Goal: Transaction & Acquisition: Book appointment/travel/reservation

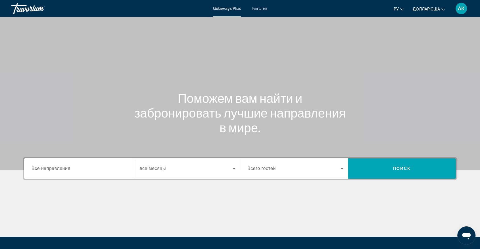
click at [255, 10] on font "Бегства" at bounding box center [259, 8] width 15 height 5
click at [61, 170] on span "Все направления" at bounding box center [51, 168] width 39 height 5
click at [61, 170] on input "Destination Все направления" at bounding box center [80, 169] width 96 height 7
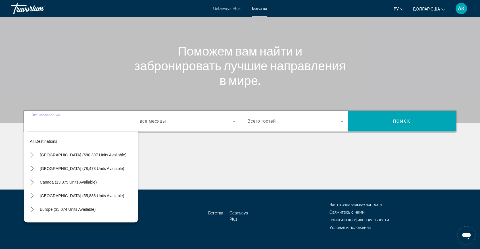
scroll to position [57, 0]
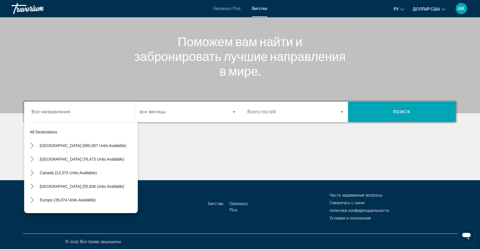
click at [223, 10] on font "Getaways Plus" at bounding box center [227, 8] width 28 height 5
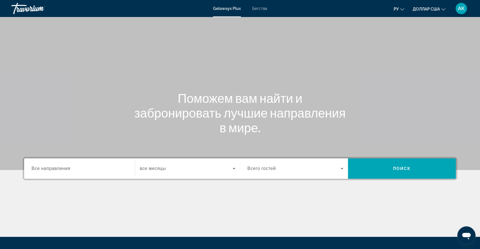
click at [226, 10] on font "Getaways Plus" at bounding box center [227, 8] width 28 height 5
click at [260, 11] on div "Getaways Plus Бегства ру English Español Français Italiano Português русский до…" at bounding box center [240, 8] width 480 height 15
click at [43, 169] on span "Все направления" at bounding box center [51, 168] width 39 height 5
click at [43, 169] on input "Destination Все направления" at bounding box center [80, 169] width 96 height 7
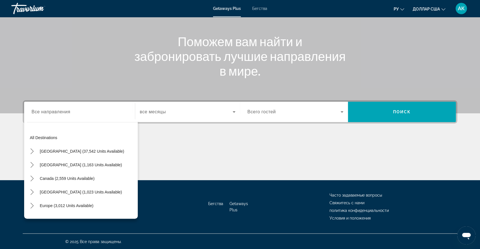
click at [182, 154] on div "Основное содержание" at bounding box center [240, 159] width 434 height 43
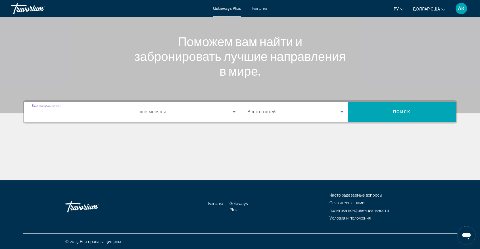
click at [39, 115] on input "Destination Все направления" at bounding box center [80, 112] width 96 height 7
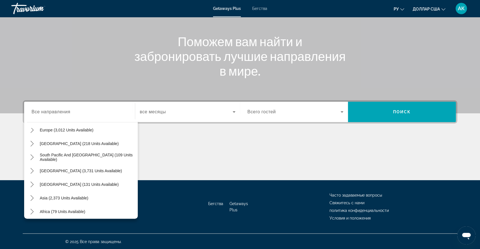
scroll to position [77, 0]
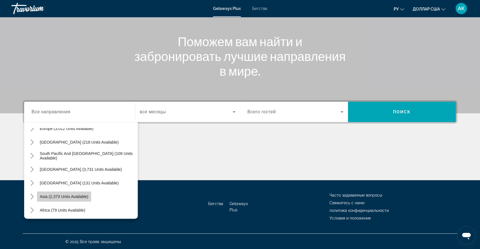
click at [66, 199] on span "Asia (2,373 units available)" at bounding box center [64, 197] width 49 height 5
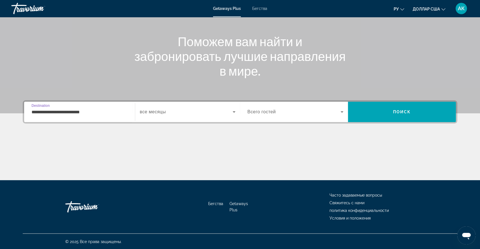
click at [59, 111] on input "**********" at bounding box center [80, 112] width 96 height 7
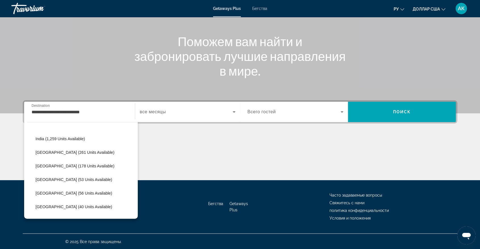
scroll to position [171, 0]
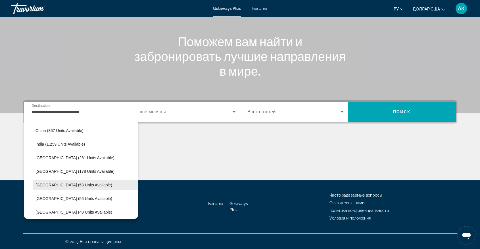
click at [64, 184] on span "Maldives (53 units available)" at bounding box center [73, 185] width 77 height 5
type input "**********"
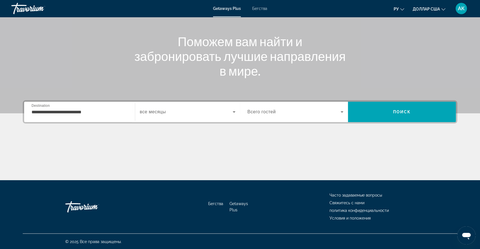
click at [156, 112] on span "все месяцы" at bounding box center [153, 112] width 26 height 5
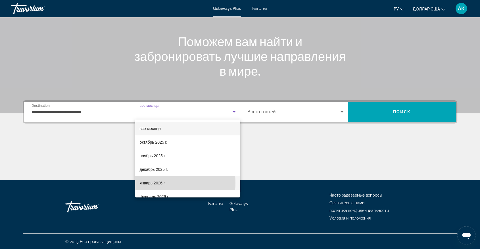
click at [150, 183] on font "январь 2026 г." at bounding box center [153, 183] width 26 height 5
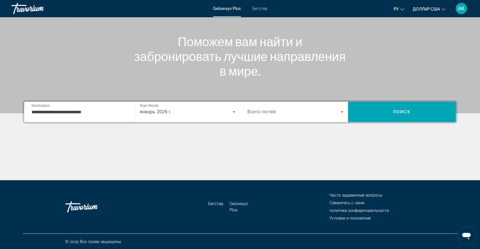
click at [253, 112] on span "Всего гостей" at bounding box center [261, 112] width 28 height 5
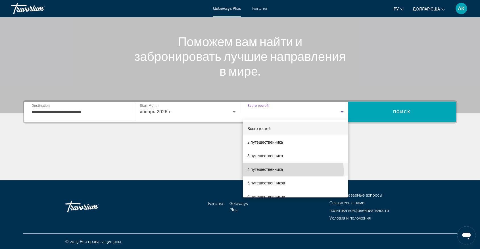
click at [266, 172] on span "4 путешественника" at bounding box center [264, 169] width 35 height 7
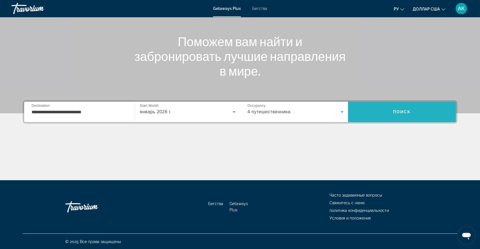
click at [399, 112] on span "Поиск" at bounding box center [402, 112] width 18 height 5
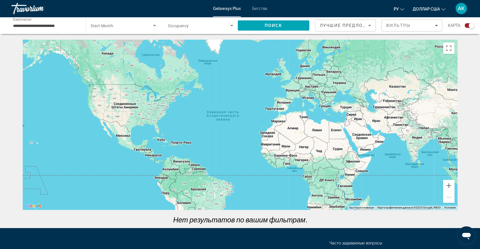
click at [106, 26] on span "Start Month" at bounding box center [102, 26] width 23 height 5
click at [105, 43] on font "все месяцы" at bounding box center [102, 42] width 22 height 5
click at [267, 27] on span "Поиск" at bounding box center [274, 25] width 18 height 5
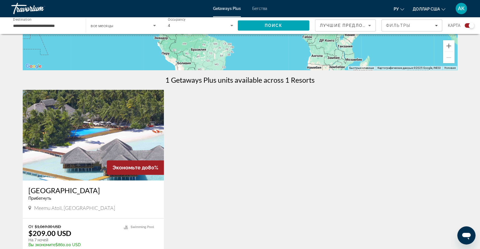
scroll to position [159, 0]
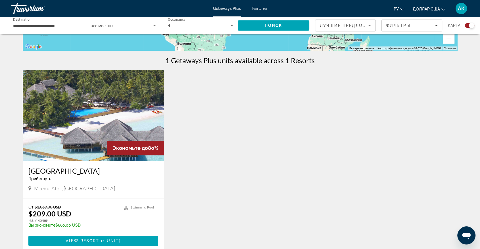
click at [85, 114] on img "Основное содержание" at bounding box center [93, 115] width 141 height 91
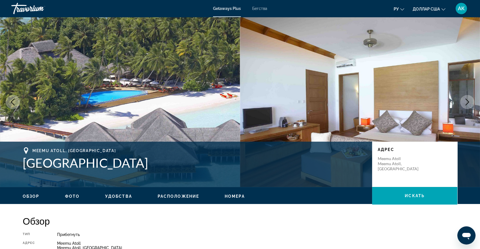
click at [467, 102] on icon "Next image" at bounding box center [466, 102] width 7 height 7
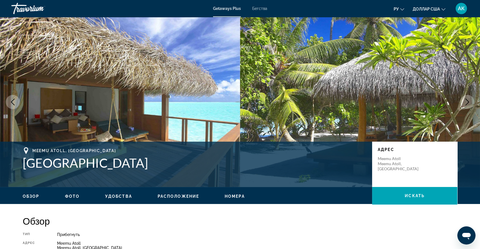
click at [467, 102] on icon "Next image" at bounding box center [466, 102] width 7 height 7
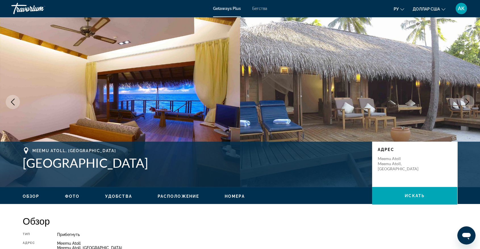
click at [469, 103] on icon "Next image" at bounding box center [466, 102] width 7 height 7
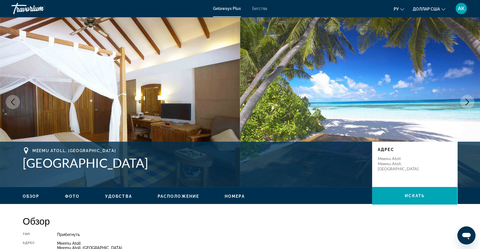
click at [469, 103] on icon "Next image" at bounding box center [466, 102] width 7 height 7
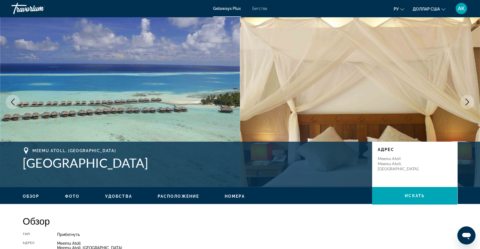
click at [470, 104] on icon "Next image" at bounding box center [466, 102] width 7 height 7
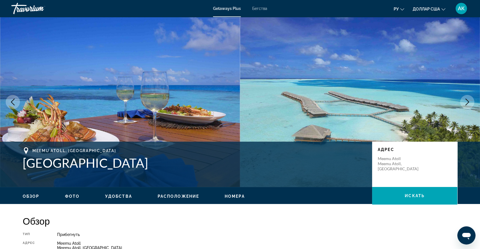
click at [470, 104] on icon "Next image" at bounding box center [466, 102] width 7 height 7
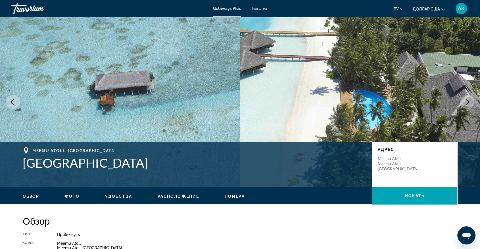
click at [468, 99] on icon "Next image" at bounding box center [466, 102] width 7 height 7
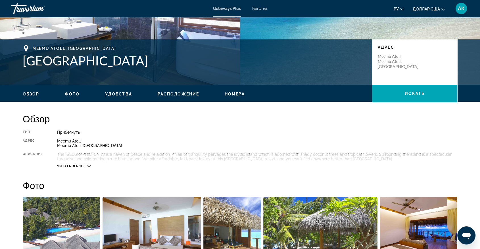
scroll to position [104, 0]
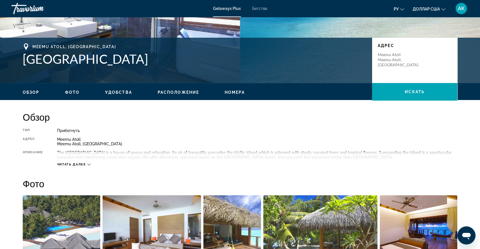
click at [76, 165] on span "Читать далее" at bounding box center [71, 165] width 29 height 4
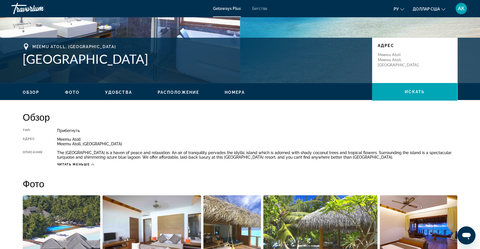
click at [479, 58] on div "Meemu Atoll, Maldives Medhufushi Island Resort Адрес Meemu Atoll Meemu Atoll, M…" at bounding box center [240, 60] width 480 height 45
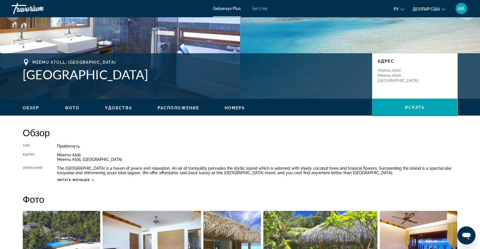
scroll to position [32, 0]
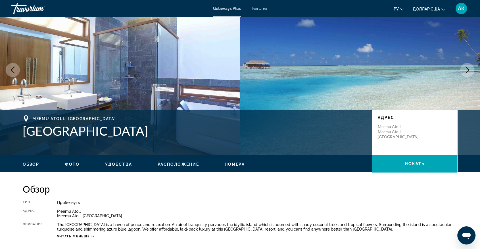
click at [23, 129] on h1 "Medhufushi Island Resort" at bounding box center [194, 131] width 343 height 15
drag, startPoint x: 23, startPoint y: 129, endPoint x: 176, endPoint y: 127, distance: 153.3
click at [176, 127] on h1 "Medhufushi Island Resort" at bounding box center [194, 131] width 343 height 15
copy h1 "Medhufushi Island Resort"
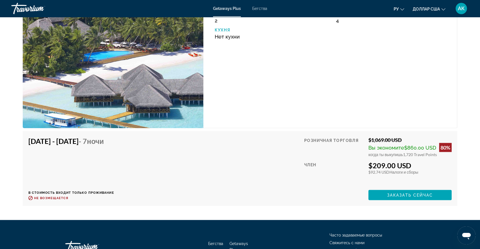
scroll to position [1083, 0]
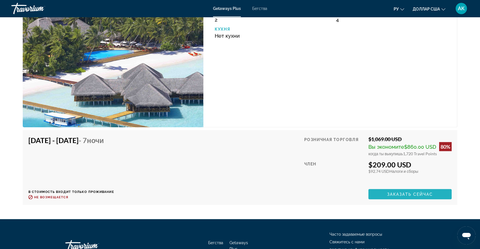
click at [383, 199] on span "Основное содержание" at bounding box center [409, 195] width 83 height 14
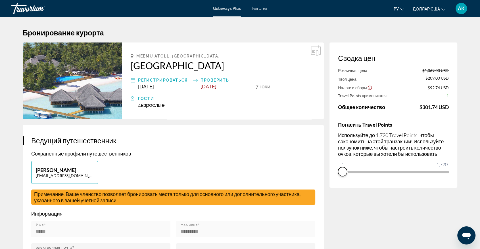
drag, startPoint x: 445, startPoint y: 173, endPoint x: 343, endPoint y: 189, distance: 103.3
drag, startPoint x: 343, startPoint y: 174, endPoint x: 388, endPoint y: 167, distance: 45.9
click at [388, 167] on span "ngx-slider" at bounding box center [388, 171] width 9 height 9
drag, startPoint x: 389, startPoint y: 172, endPoint x: 460, endPoint y: 167, distance: 70.6
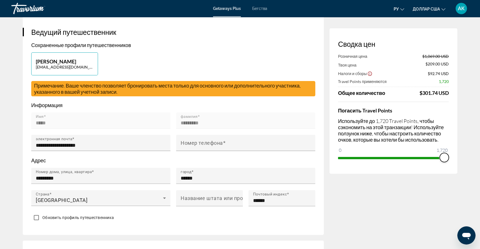
scroll to position [145, 0]
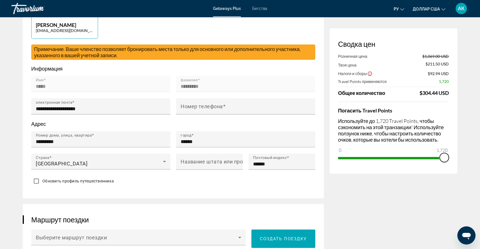
drag, startPoint x: 445, startPoint y: 157, endPoint x: 450, endPoint y: 156, distance: 4.9
click at [450, 156] on div "Сводка цен Розничная цена $1,069.00 USD Твоя цена $211.50 USD Налоги и сборы $9…" at bounding box center [393, 101] width 128 height 146
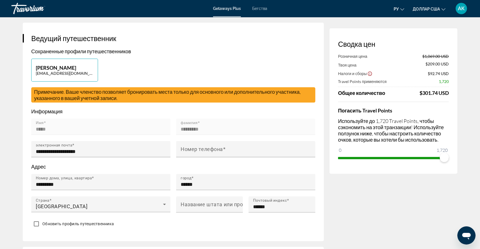
scroll to position [0, 0]
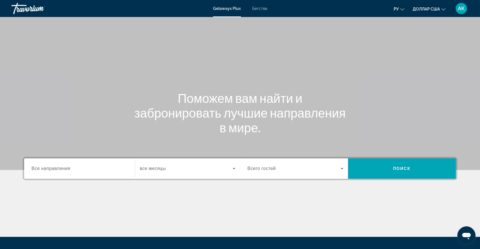
click at [41, 170] on span "Все направления" at bounding box center [51, 168] width 39 height 5
click at [41, 170] on input "Destination Все направления" at bounding box center [80, 169] width 96 height 7
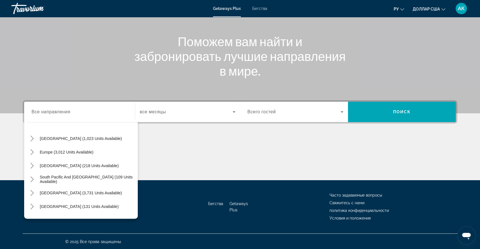
scroll to position [92, 0]
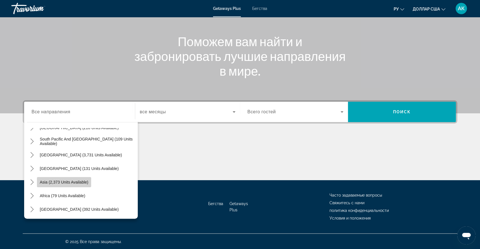
click at [62, 181] on span "Asia (2,373 units available)" at bounding box center [64, 182] width 49 height 5
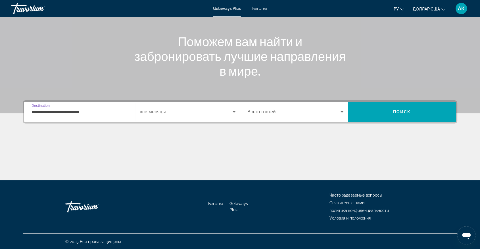
click at [61, 113] on input "**********" at bounding box center [80, 112] width 96 height 7
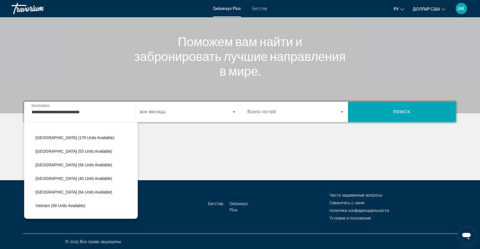
scroll to position [213, 0]
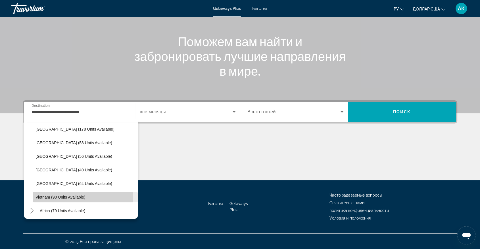
click at [80, 197] on span "Vietnam (90 units available)" at bounding box center [60, 197] width 50 height 5
type input "**********"
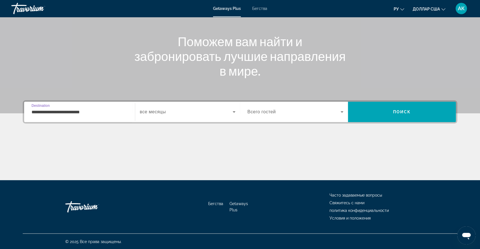
click at [259, 112] on span "Всего гостей" at bounding box center [261, 112] width 28 height 5
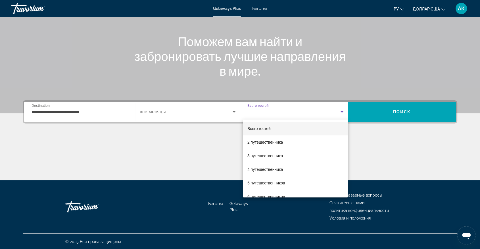
scroll to position [10, 0]
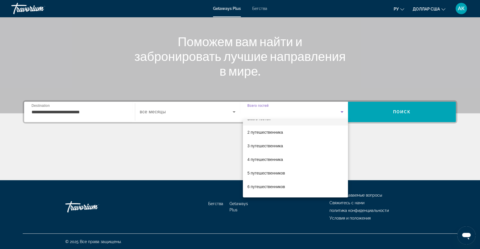
click at [185, 172] on div at bounding box center [240, 124] width 480 height 249
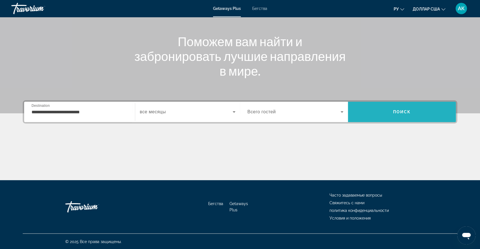
click at [377, 112] on span "Поиск" at bounding box center [402, 112] width 108 height 14
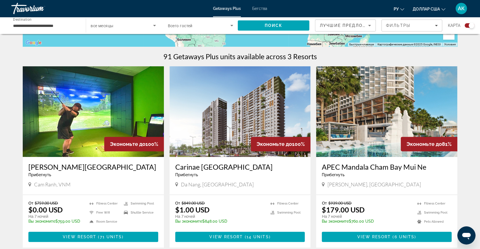
scroll to position [161, 0]
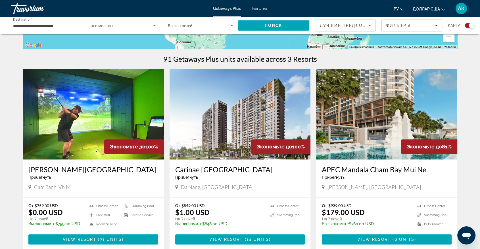
click at [96, 106] on img "Основное содержание" at bounding box center [93, 114] width 141 height 91
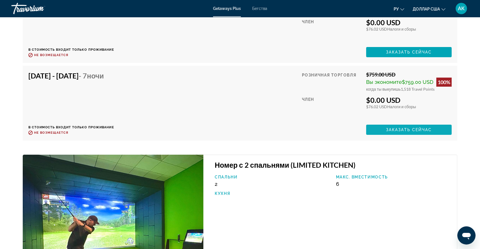
scroll to position [1863, 0]
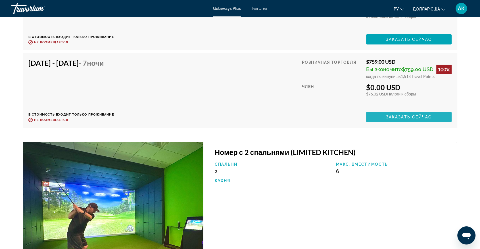
click at [417, 115] on span "Заказать сейчас" at bounding box center [409, 117] width 46 height 5
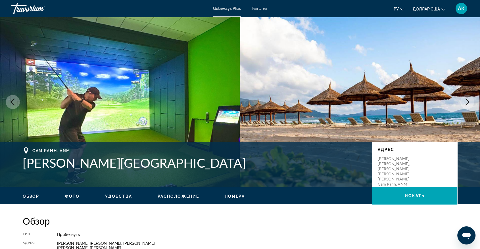
click at [75, 196] on span "Фото" at bounding box center [72, 196] width 14 height 5
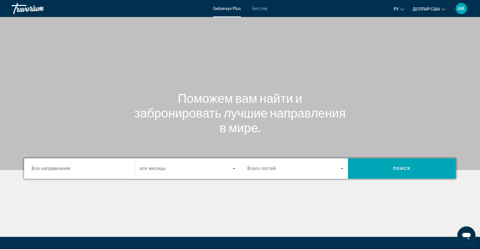
click at [48, 166] on span "Все направления" at bounding box center [51, 168] width 39 height 5
click at [48, 166] on input "Destination Все направления" at bounding box center [80, 169] width 96 height 7
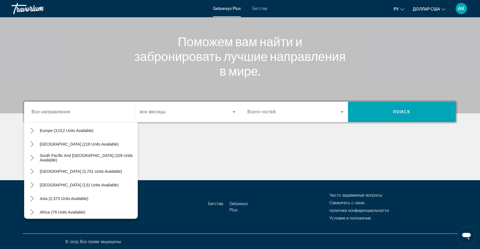
scroll to position [85, 0]
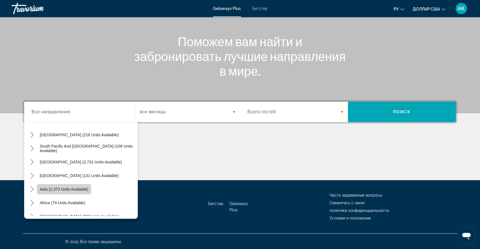
click at [77, 191] on span "Asia (2,373 units available)" at bounding box center [64, 189] width 49 height 5
type input "**********"
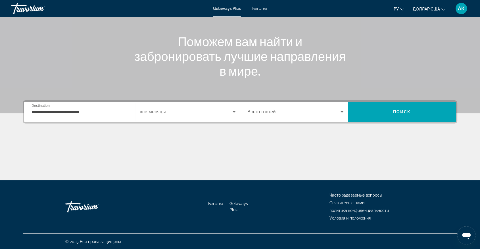
click at [164, 110] on span "все месяцы" at bounding box center [153, 112] width 26 height 5
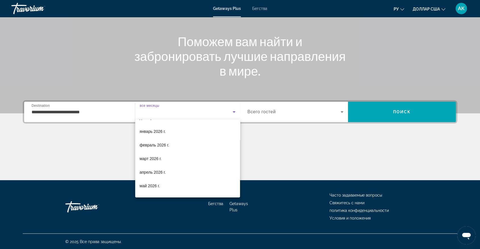
scroll to position [46, 0]
click at [272, 117] on div at bounding box center [240, 124] width 480 height 249
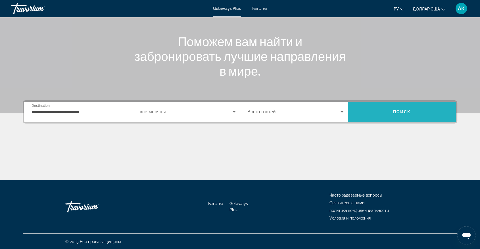
click at [388, 113] on span "Поиск" at bounding box center [402, 112] width 108 height 14
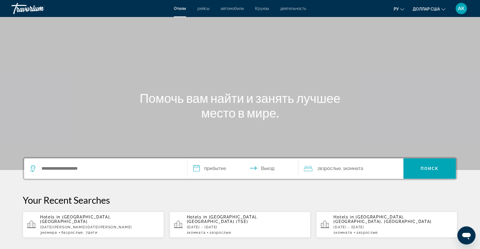
click at [326, 170] on font "Взрослые" at bounding box center [330, 168] width 21 height 5
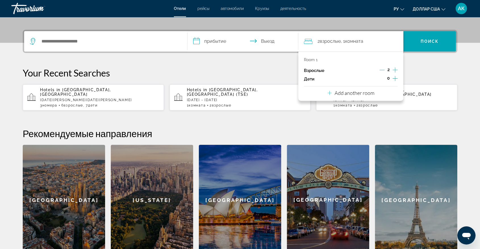
scroll to position [138, 0]
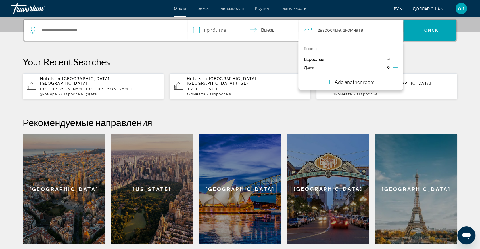
click at [394, 68] on icon "Increment children" at bounding box center [394, 67] width 5 height 7
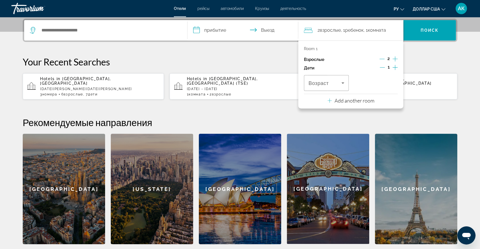
click at [394, 68] on icon "Increment children" at bounding box center [394, 67] width 5 height 7
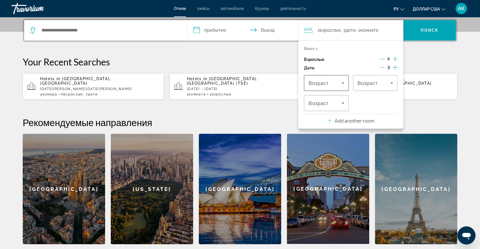
click at [342, 82] on icon "Travelers: 2 adults, 3 children" at bounding box center [342, 83] width 7 height 7
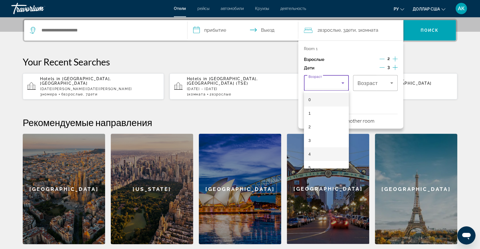
click at [313, 152] on mat-option "4" at bounding box center [326, 155] width 45 height 14
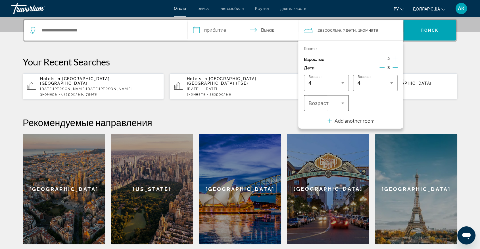
click at [321, 106] on div "Travelers: 2 adults, 3 children" at bounding box center [326, 103] width 36 height 16
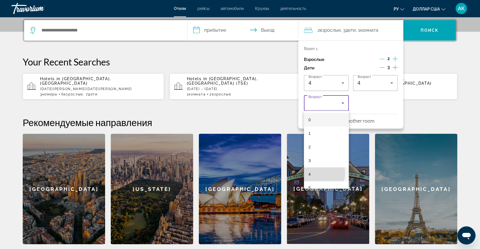
click at [314, 173] on mat-option "4" at bounding box center [326, 175] width 45 height 14
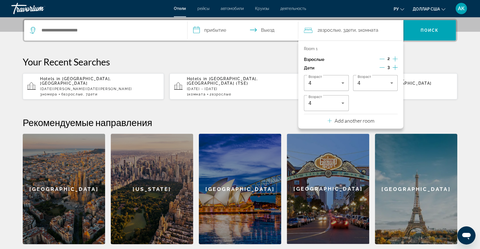
click at [346, 121] on p "Add another room" at bounding box center [354, 121] width 40 height 6
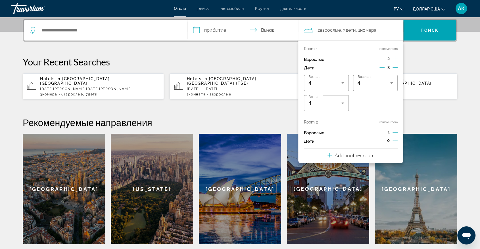
click at [394, 133] on icon "Increment adults" at bounding box center [394, 132] width 5 height 7
click at [396, 141] on icon "Increment children" at bounding box center [394, 141] width 5 height 7
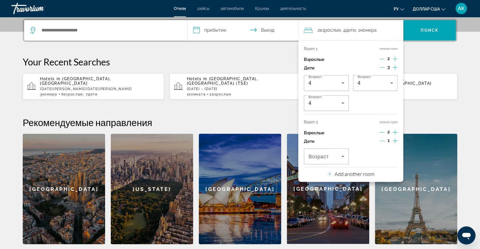
click at [396, 141] on icon "Increment children" at bounding box center [394, 141] width 5 height 7
click at [343, 159] on icon "Travelers: 4 adults, 5 children" at bounding box center [342, 156] width 7 height 7
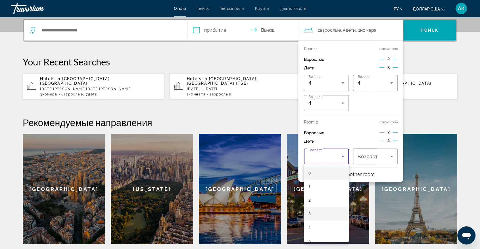
click at [312, 215] on mat-option "3" at bounding box center [326, 214] width 45 height 14
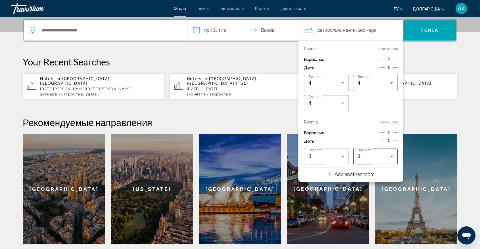
click at [391, 156] on icon "Travelers: 4 adults, 5 children" at bounding box center [391, 156] width 3 height 1
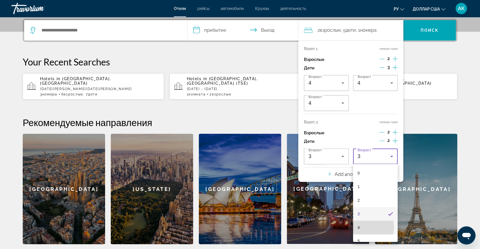
click at [364, 227] on mat-option "4" at bounding box center [375, 228] width 45 height 14
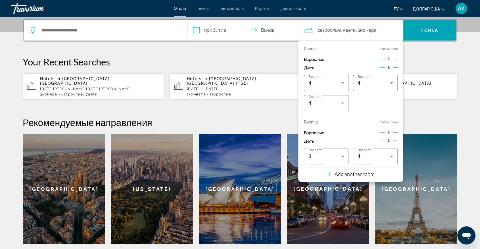
click at [343, 175] on p "Add another room" at bounding box center [354, 174] width 40 height 6
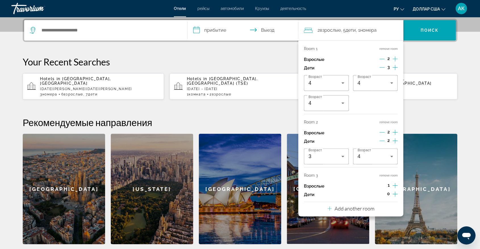
click at [394, 185] on icon "Increment adults" at bounding box center [394, 185] width 5 height 7
click at [395, 196] on icon "Increment children" at bounding box center [394, 194] width 5 height 5
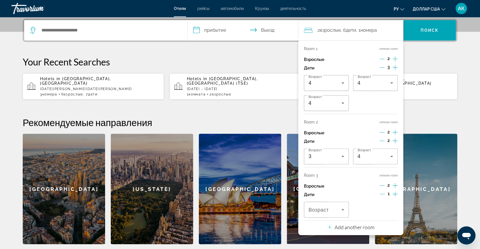
click at [394, 197] on icon "Increment children" at bounding box center [394, 194] width 5 height 7
click at [393, 198] on button "Increment children" at bounding box center [394, 195] width 5 height 9
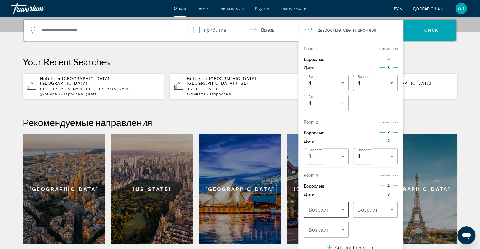
click at [328, 213] on span "Возраст" at bounding box center [318, 210] width 20 height 6
click at [327, 176] on mat-option "3" at bounding box center [326, 174] width 45 height 14
click at [374, 212] on div "3" at bounding box center [373, 210] width 33 height 7
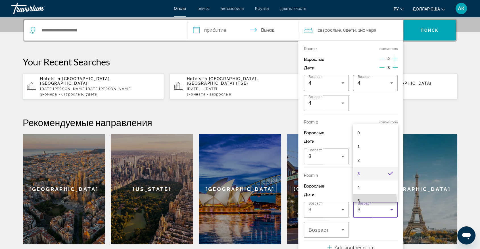
click at [374, 200] on mat-option "5" at bounding box center [375, 201] width 45 height 14
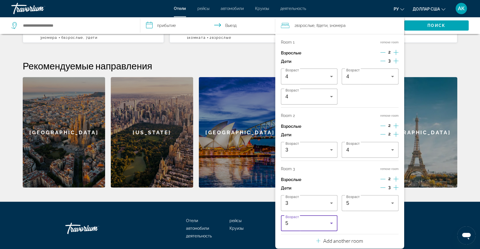
scroll to position [192, 0]
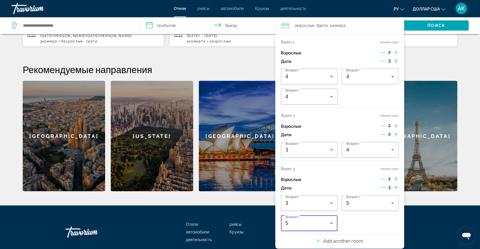
click at [341, 242] on p "Add another room" at bounding box center [343, 241] width 40 height 6
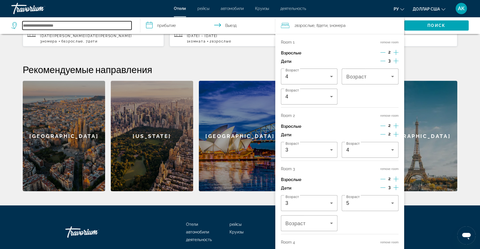
click at [53, 25] on input "Поиск отеля" at bounding box center [76, 25] width 109 height 9
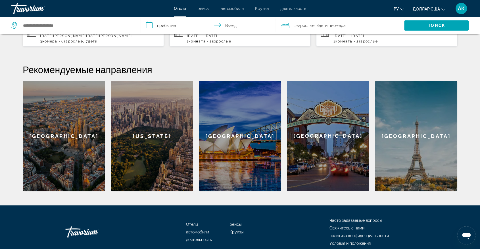
click at [306, 26] on font "Взрослые" at bounding box center [305, 25] width 18 height 5
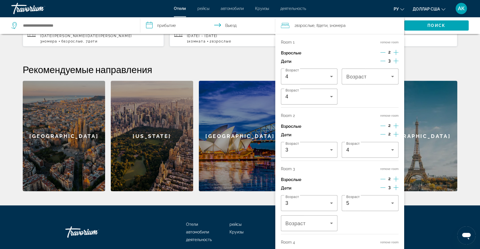
click at [255, 58] on div "**********" at bounding box center [239, 79] width 457 height 226
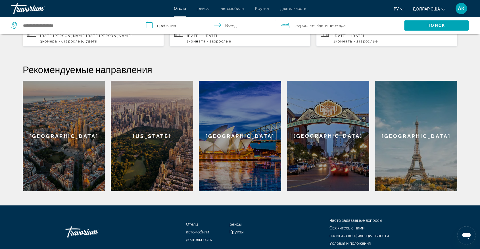
click at [72, 18] on div "Виджет поиска" at bounding box center [72, 25] width 123 height 17
click at [59, 23] on input "Поиск отеля" at bounding box center [76, 25] width 109 height 9
click at [47, 26] on input "Поиск отеля" at bounding box center [76, 25] width 109 height 9
click at [55, 39] on span "номера" at bounding box center [49, 41] width 15 height 4
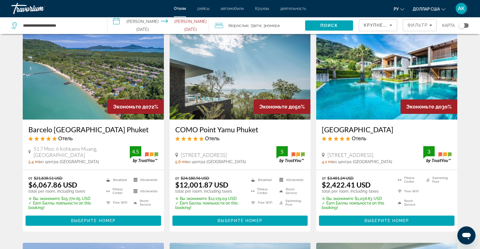
scroll to position [38, 0]
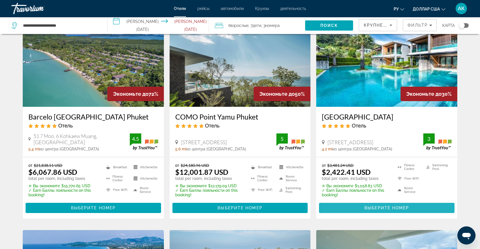
click at [368, 207] on span "Выберите номер" at bounding box center [386, 208] width 45 height 5
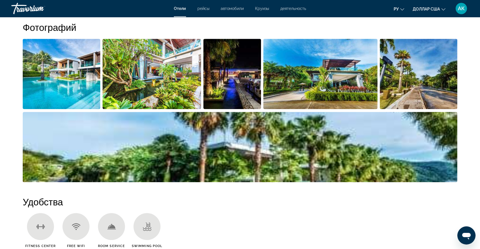
scroll to position [290, 0]
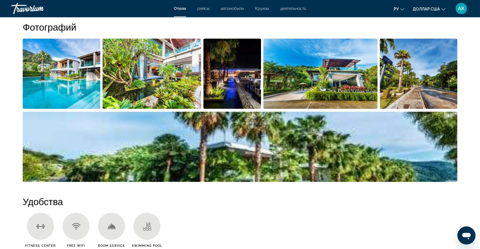
click at [228, 91] on img "Open full-screen image slider" at bounding box center [232, 74] width 58 height 70
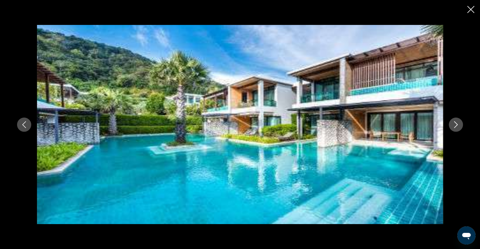
click at [455, 123] on icon "Next image" at bounding box center [456, 124] width 4 height 7
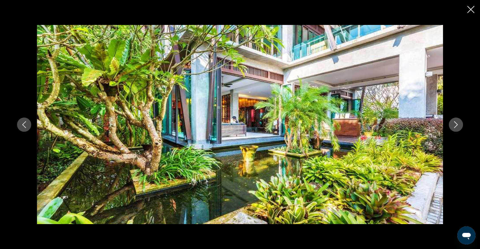
click at [455, 123] on icon "Next image" at bounding box center [455, 124] width 7 height 7
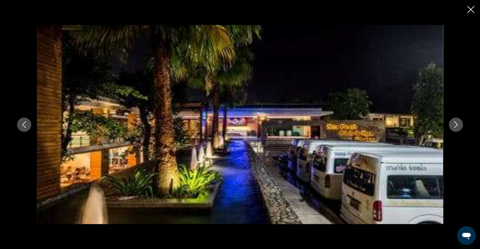
click at [455, 123] on icon "Next image" at bounding box center [455, 124] width 7 height 7
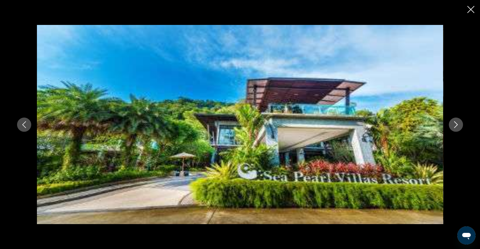
click at [456, 123] on icon "Next image" at bounding box center [456, 124] width 4 height 7
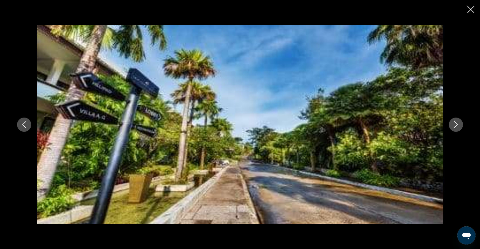
click at [456, 124] on icon "Next image" at bounding box center [455, 124] width 7 height 7
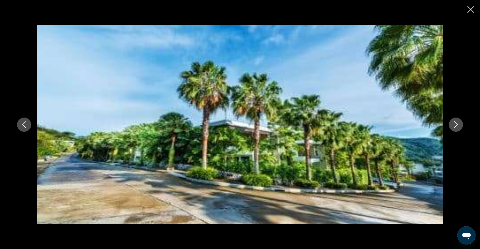
click at [456, 126] on icon "Next image" at bounding box center [456, 124] width 4 height 7
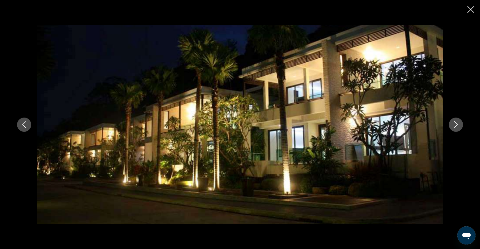
click at [456, 126] on icon "Next image" at bounding box center [455, 124] width 7 height 7
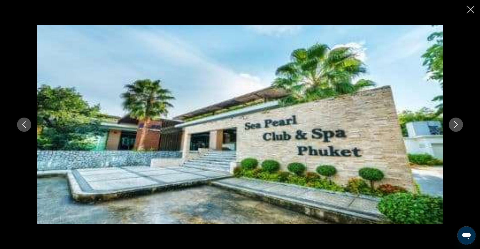
click at [455, 122] on icon "Next image" at bounding box center [456, 124] width 4 height 7
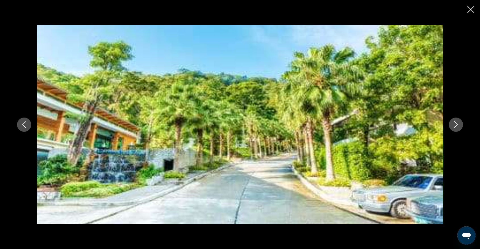
click at [455, 122] on icon "Next image" at bounding box center [456, 124] width 4 height 7
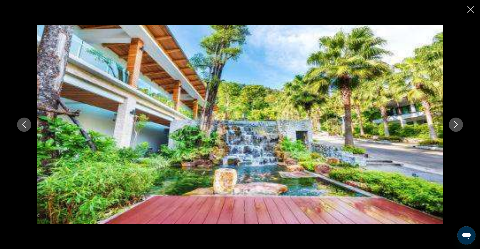
click at [454, 125] on icon "Next image" at bounding box center [455, 124] width 7 height 7
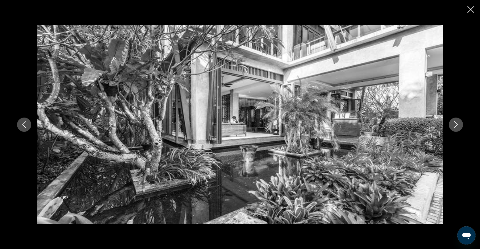
click at [454, 125] on icon "Next image" at bounding box center [455, 124] width 7 height 7
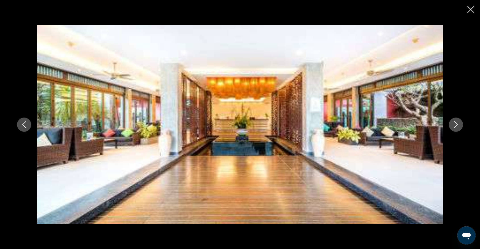
click at [454, 125] on icon "Next image" at bounding box center [455, 124] width 7 height 7
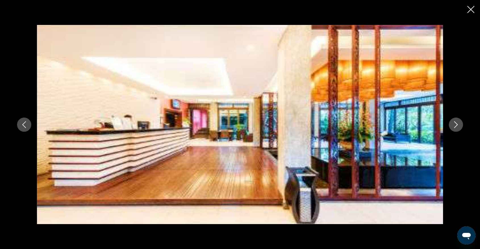
click at [454, 125] on icon "Next image" at bounding box center [455, 124] width 7 height 7
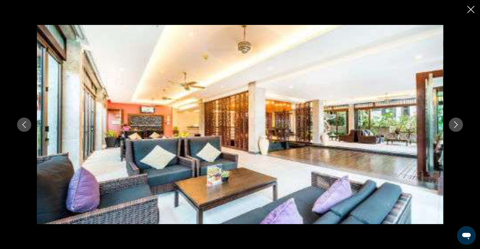
click at [454, 125] on icon "Next image" at bounding box center [455, 124] width 7 height 7
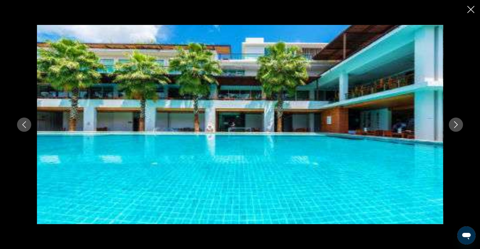
click at [454, 125] on icon "Next image" at bounding box center [455, 124] width 7 height 7
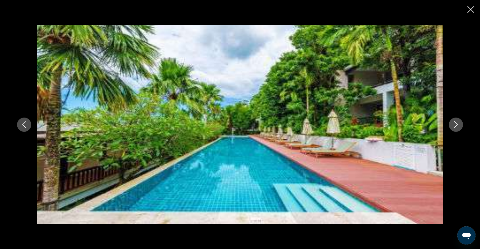
click at [456, 124] on icon "Next image" at bounding box center [456, 124] width 4 height 7
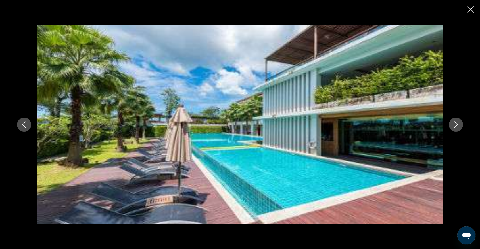
click at [456, 126] on icon "Next image" at bounding box center [456, 124] width 4 height 7
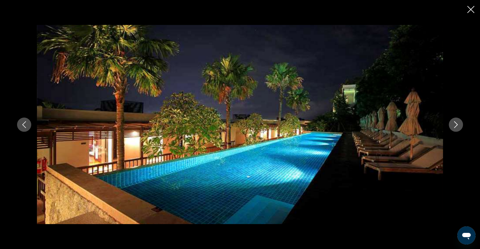
click at [456, 124] on icon "Next image" at bounding box center [455, 124] width 7 height 7
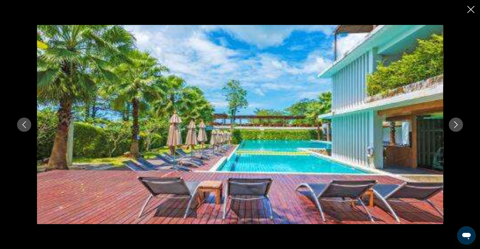
click at [456, 124] on icon "Next image" at bounding box center [455, 124] width 7 height 7
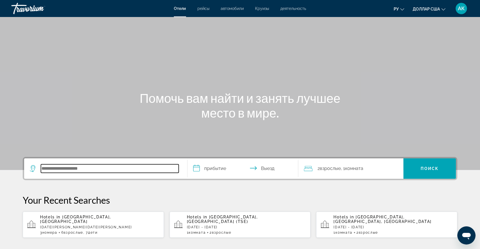
click at [48, 171] on input "Поиск отеля" at bounding box center [110, 169] width 138 height 9
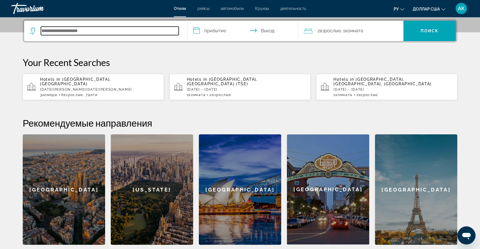
scroll to position [138, 0]
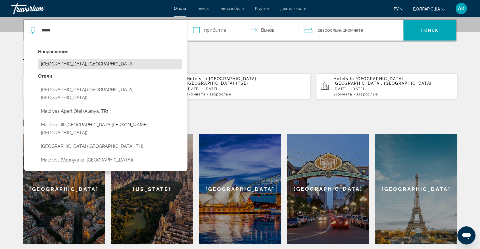
click at [50, 65] on button "[GEOGRAPHIC_DATA], [GEOGRAPHIC_DATA]" at bounding box center [110, 64] width 144 height 11
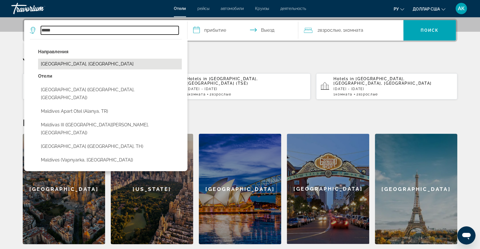
type input "**********"
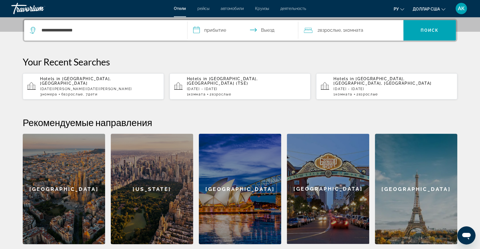
click at [198, 27] on input "**********" at bounding box center [243, 31] width 113 height 22
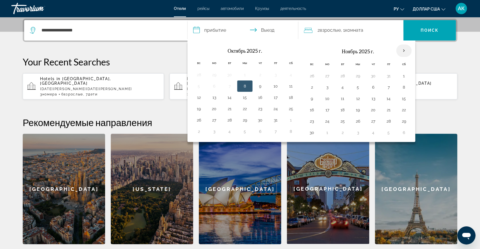
click at [402, 51] on th "В следующем месяце" at bounding box center [403, 51] width 15 height 12
click at [201, 89] on button "5" at bounding box center [198, 87] width 9 height 8
click at [290, 86] on button "11" at bounding box center [290, 87] width 9 height 8
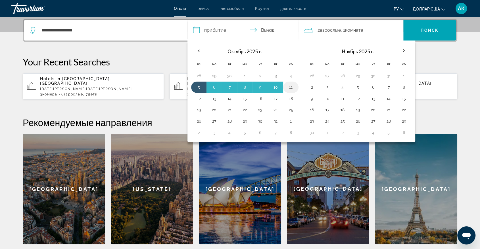
type input "**********"
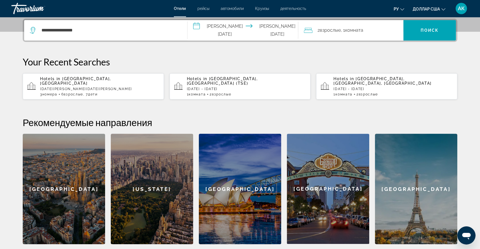
click at [306, 32] on icon "Путешественники: 2 взрослых, 0 детей" at bounding box center [308, 30] width 9 height 7
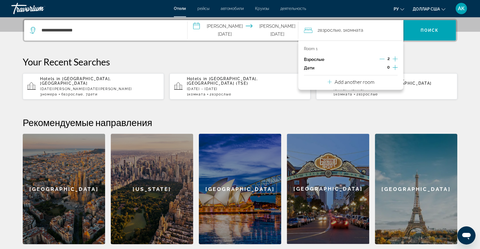
click at [361, 83] on p "Add another room" at bounding box center [354, 82] width 40 height 6
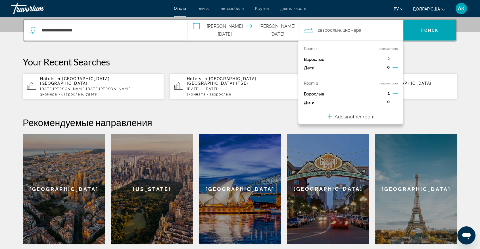
click at [398, 93] on div "Room 1 remove room Взрослые 2 Дети 0 Room 2 remove room Взрослые 1 Дети 0 Add a…" at bounding box center [350, 83] width 105 height 84
click at [396, 94] on icon "Increment adults" at bounding box center [394, 93] width 5 height 7
click at [394, 58] on icon "Increment adults" at bounding box center [394, 59] width 5 height 7
click at [384, 58] on icon "Decrement adults" at bounding box center [381, 58] width 5 height 5
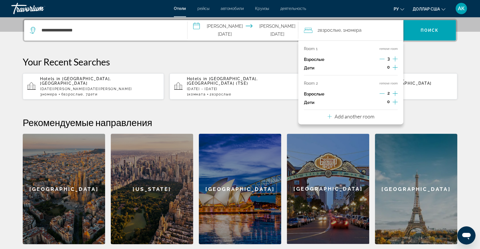
click at [384, 59] on icon "Decrement adults" at bounding box center [381, 59] width 5 height 0
click at [394, 59] on icon "Increment adults" at bounding box center [394, 59] width 5 height 7
click at [383, 58] on icon "Decrement adults" at bounding box center [381, 58] width 5 height 5
click at [370, 114] on p "Add another room" at bounding box center [354, 117] width 40 height 6
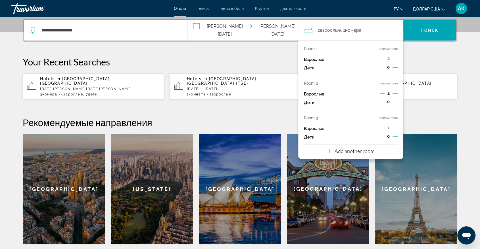
click at [395, 128] on icon "Increment adults" at bounding box center [394, 128] width 5 height 7
drag, startPoint x: 395, startPoint y: 129, endPoint x: 258, endPoint y: 108, distance: 138.3
click at [258, 108] on div "**********" at bounding box center [239, 132] width 457 height 226
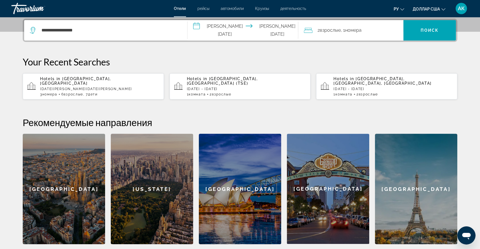
click at [331, 29] on font "Взрослые" at bounding box center [330, 30] width 21 height 5
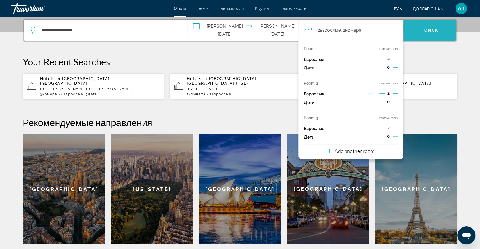
click at [412, 31] on span "Поиск" at bounding box center [429, 31] width 53 height 14
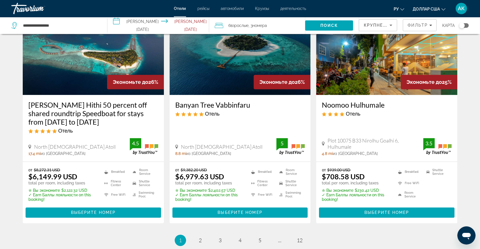
scroll to position [706, 0]
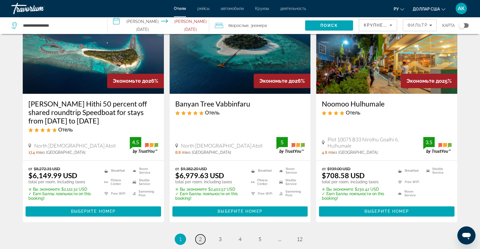
click at [198, 235] on link "page 2" at bounding box center [200, 240] width 10 height 10
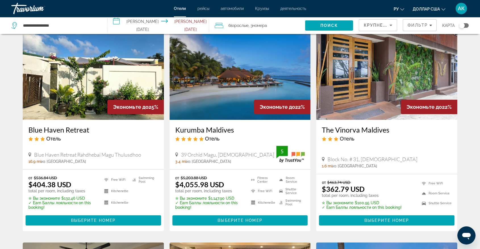
scroll to position [25, 0]
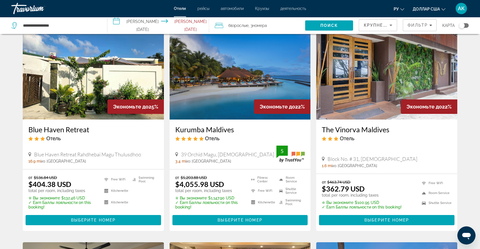
click at [71, 80] on img "Основное содержание" at bounding box center [93, 74] width 141 height 91
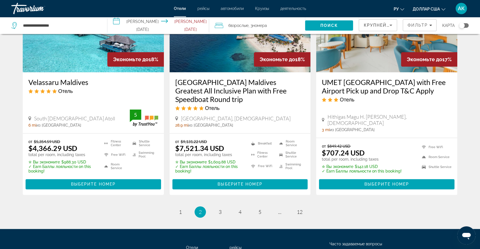
scroll to position [763, 0]
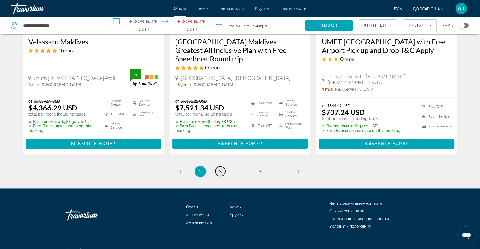
click at [219, 169] on span "3" at bounding box center [220, 172] width 3 height 6
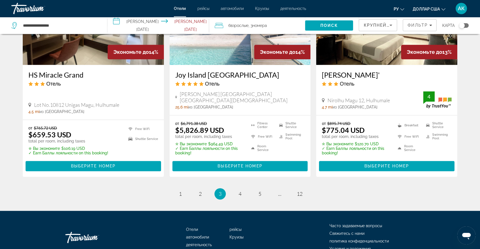
scroll to position [744, 0]
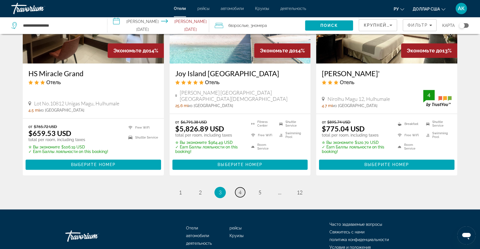
click at [241, 190] on span "4" at bounding box center [239, 193] width 3 height 6
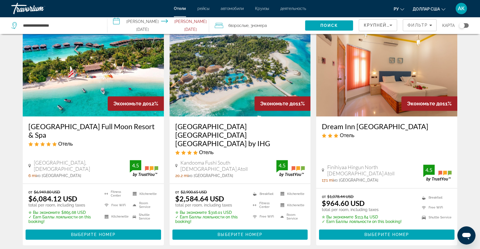
scroll to position [252, 0]
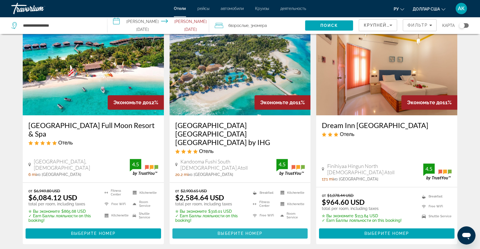
click at [221, 232] on span "Выберите номер" at bounding box center [239, 234] width 45 height 5
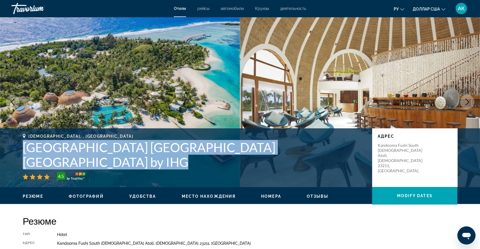
drag, startPoint x: 23, startPoint y: 162, endPoint x: 287, endPoint y: 169, distance: 264.0
click at [287, 169] on div "Male, , Maldives Holiday Inn Resort Kandooma Maldives by IHG 4.5" at bounding box center [194, 157] width 343 height 47
copy div "Holiday Inn Resort Kandooma Maldives by IHG"
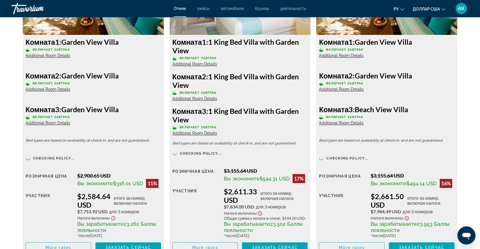
scroll to position [845, 0]
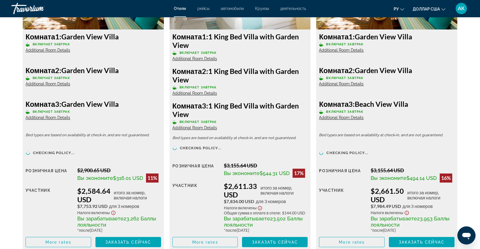
click at [111, 198] on div "$2,584.64 USD итого за номер, включая налоги" at bounding box center [119, 195] width 84 height 17
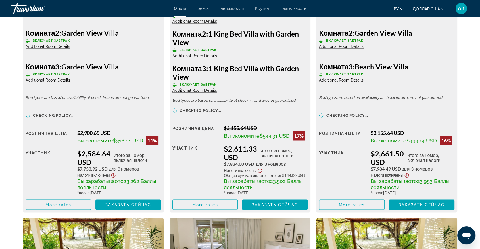
scroll to position [883, 0]
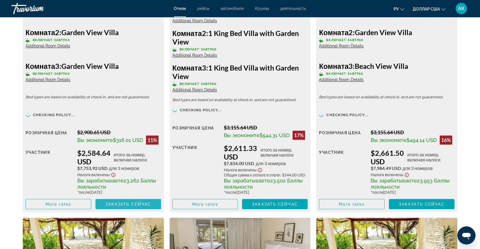
click at [118, 203] on span "Заказать сейчас" at bounding box center [128, 204] width 46 height 5
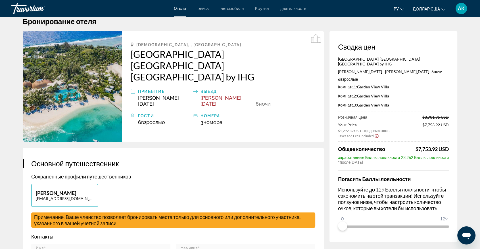
scroll to position [12, 0]
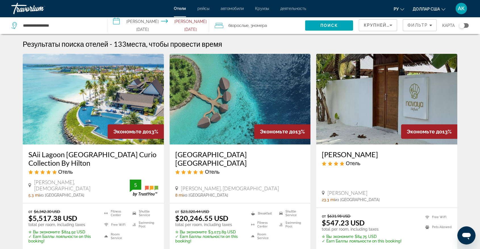
click at [220, 25] on icon "Travelers: 6 adults, 0 children" at bounding box center [219, 25] width 9 height 7
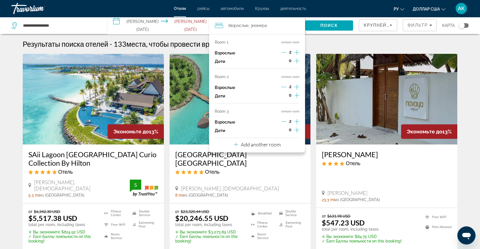
click at [297, 53] on icon "Increment adults" at bounding box center [296, 52] width 5 height 5
click at [324, 23] on span "Поиск" at bounding box center [329, 25] width 18 height 5
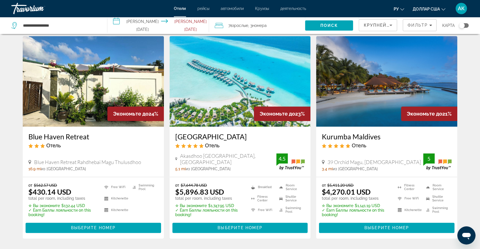
scroll to position [694, 0]
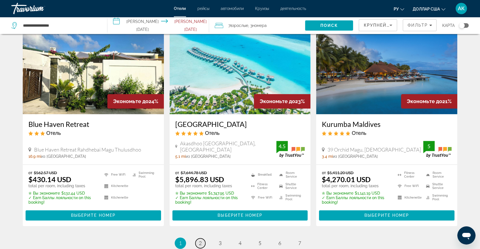
click at [198, 240] on link "page 2" at bounding box center [200, 244] width 10 height 10
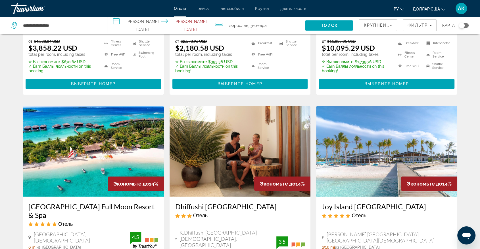
scroll to position [416, 0]
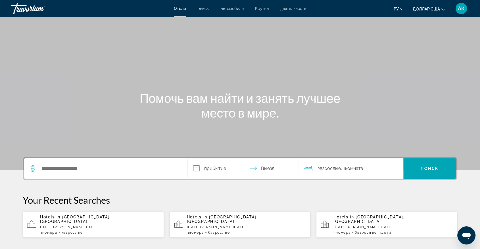
click at [263, 9] on font "Круизы" at bounding box center [262, 8] width 14 height 5
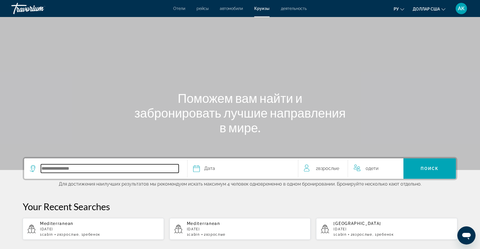
click at [47, 167] on input "Select cruise destination" at bounding box center [110, 169] width 138 height 9
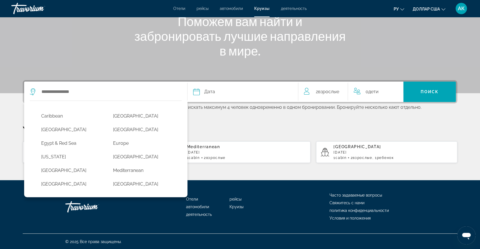
scroll to position [58, 0]
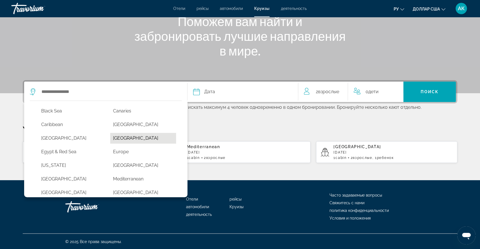
click at [145, 136] on button "[GEOGRAPHIC_DATA]" at bounding box center [143, 138] width 66 height 11
type input "**********"
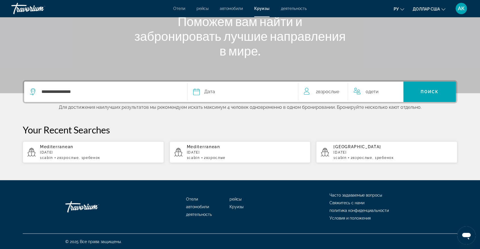
click at [212, 89] on span "Дата" at bounding box center [209, 92] width 11 height 8
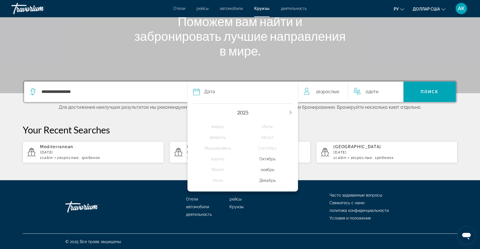
click at [266, 181] on div "Декабрь" at bounding box center [268, 181] width 50 height 10
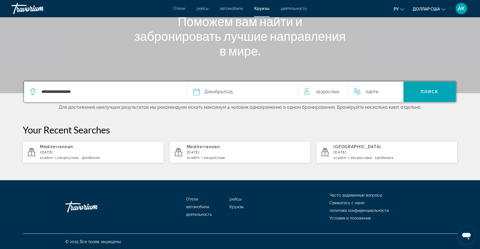
click at [328, 90] on span "Взрослые" at bounding box center [328, 91] width 21 height 5
click at [328, 90] on span "Взрослые" at bounding box center [323, 90] width 21 height 5
click at [339, 92] on icon "Increment adults" at bounding box center [339, 90] width 5 height 5
click at [417, 89] on span "Search" at bounding box center [429, 92] width 53 height 14
